Goal: Check status: Check status

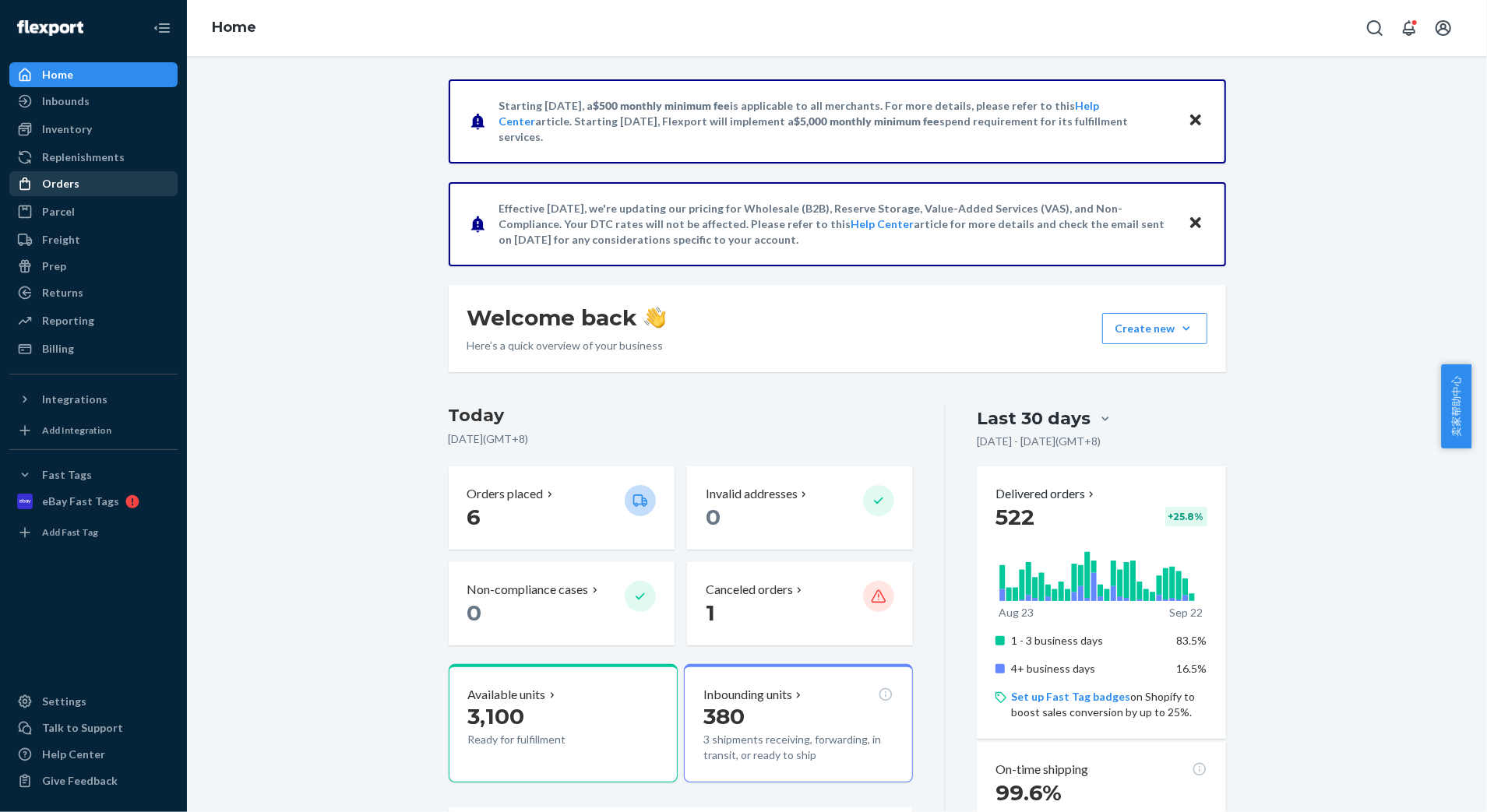
click at [58, 183] on div "Orders" at bounding box center [60, 184] width 37 height 15
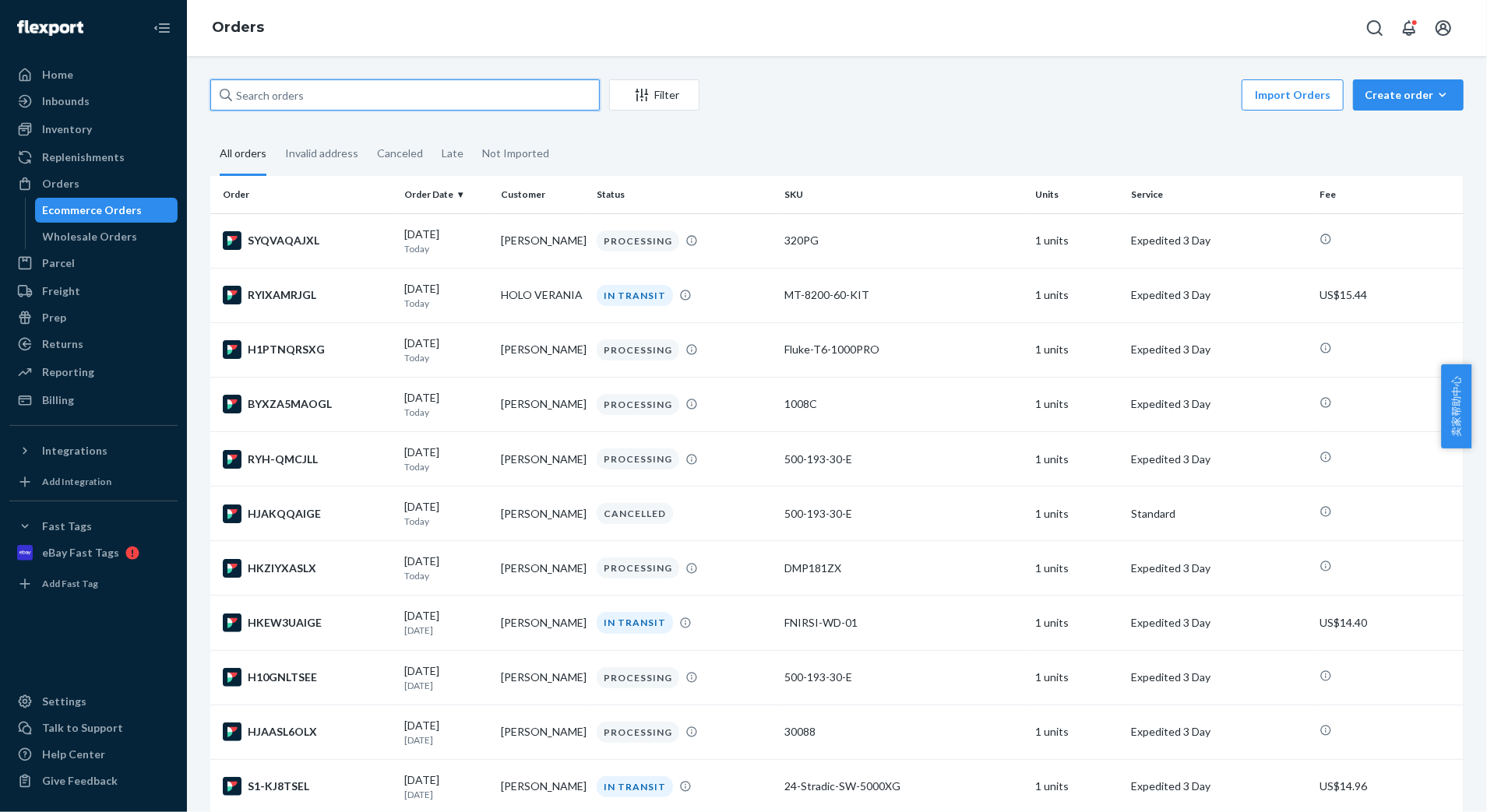
click at [341, 94] on input "text" at bounding box center [404, 95] width 389 height 31
click at [394, 88] on input "text" at bounding box center [404, 95] width 389 height 31
paste input "[EMAIL_ADDRESS][DOMAIN_NAME]"
type input "[EMAIL_ADDRESS][DOMAIN_NAME]"
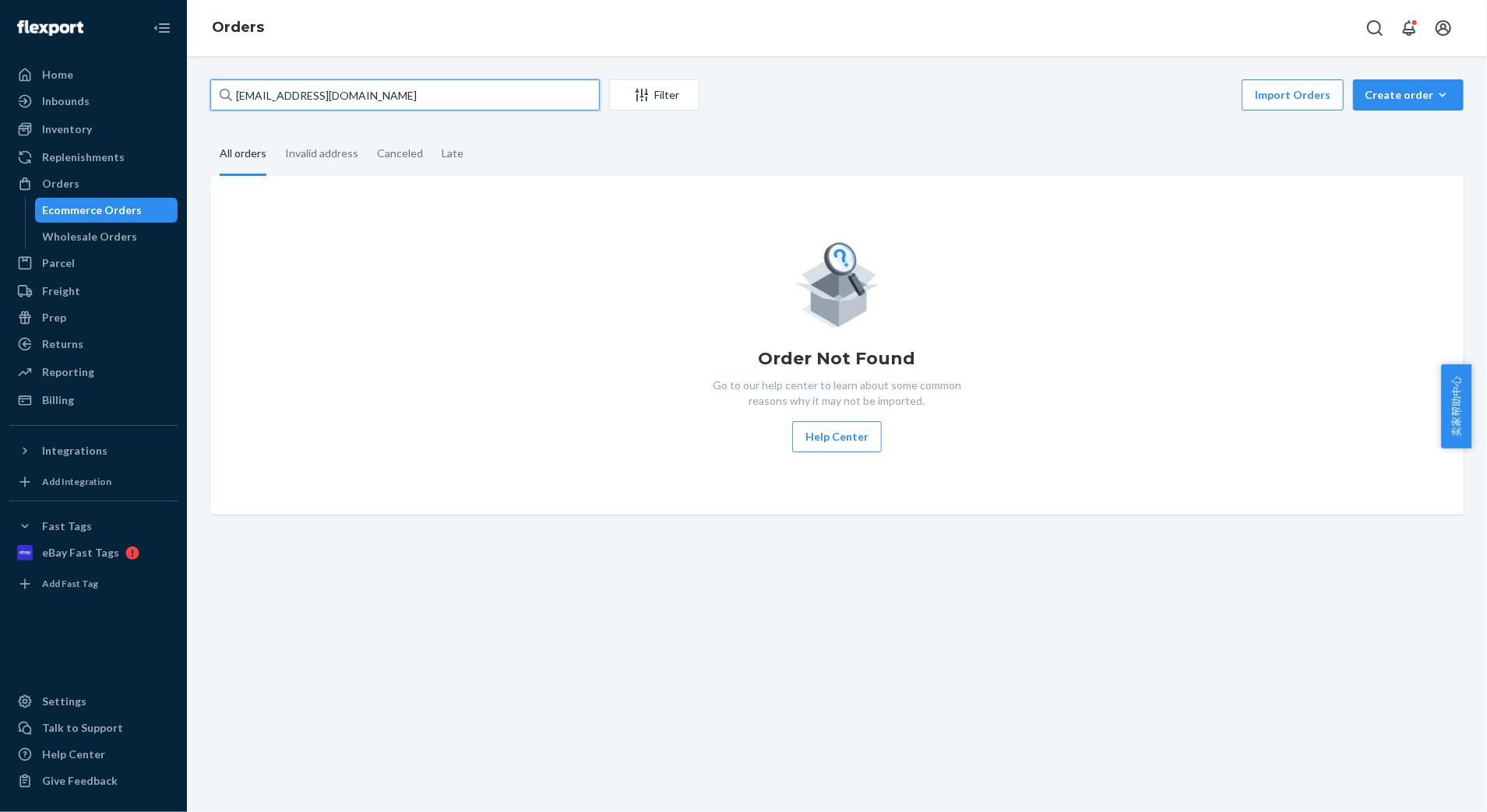
drag, startPoint x: 403, startPoint y: 98, endPoint x: 183, endPoint y: 100, distance: 220.0
click at [183, 100] on div "Home Inbounds Shipping Plans Problems Inventory Products Replenishments Orders …" at bounding box center [743, 406] width 1487 height 812
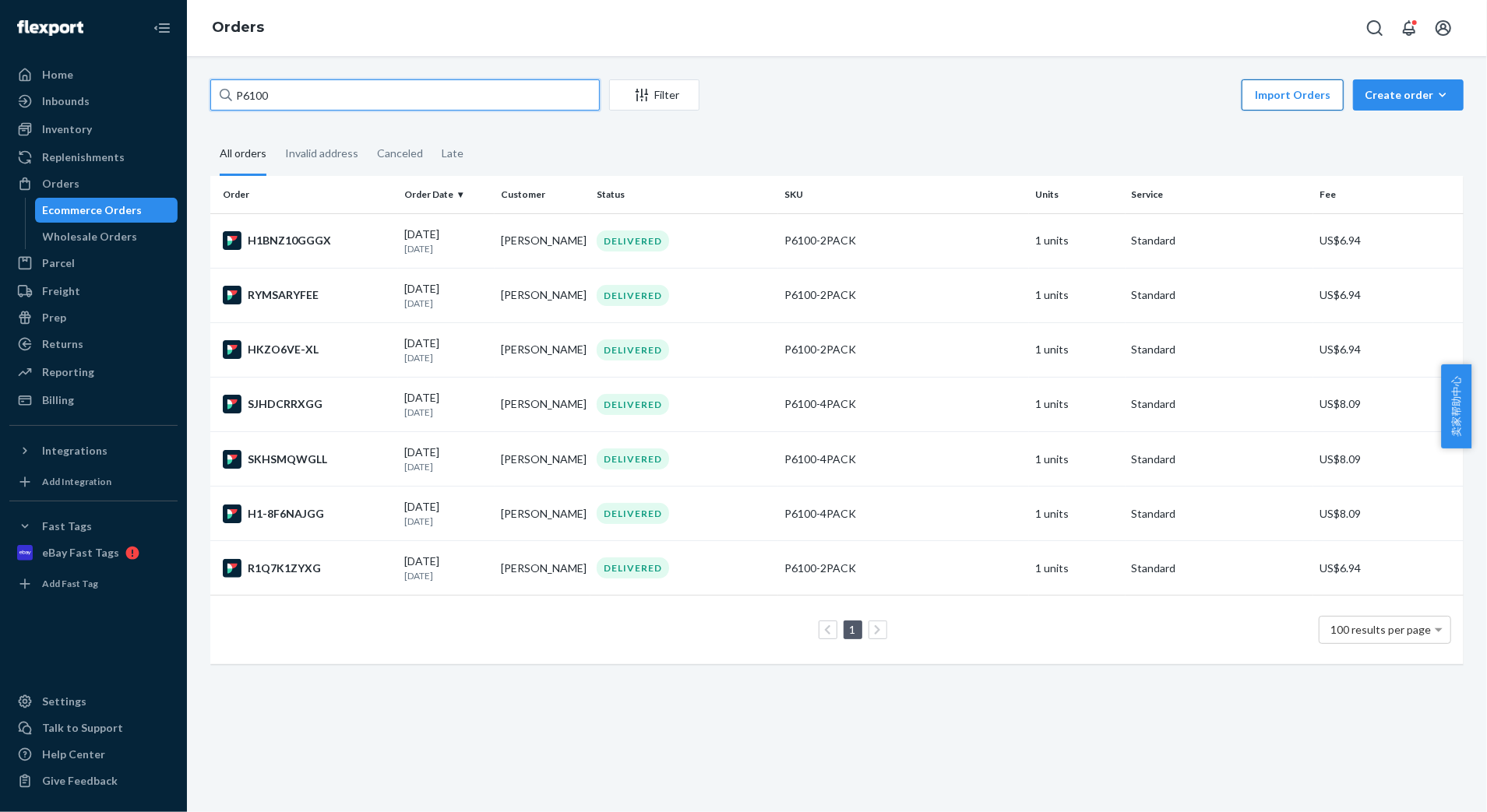
type input "P6100"
click at [1271, 104] on button "Import Orders" at bounding box center [1293, 95] width 102 height 31
